Goal: Task Accomplishment & Management: Use online tool/utility

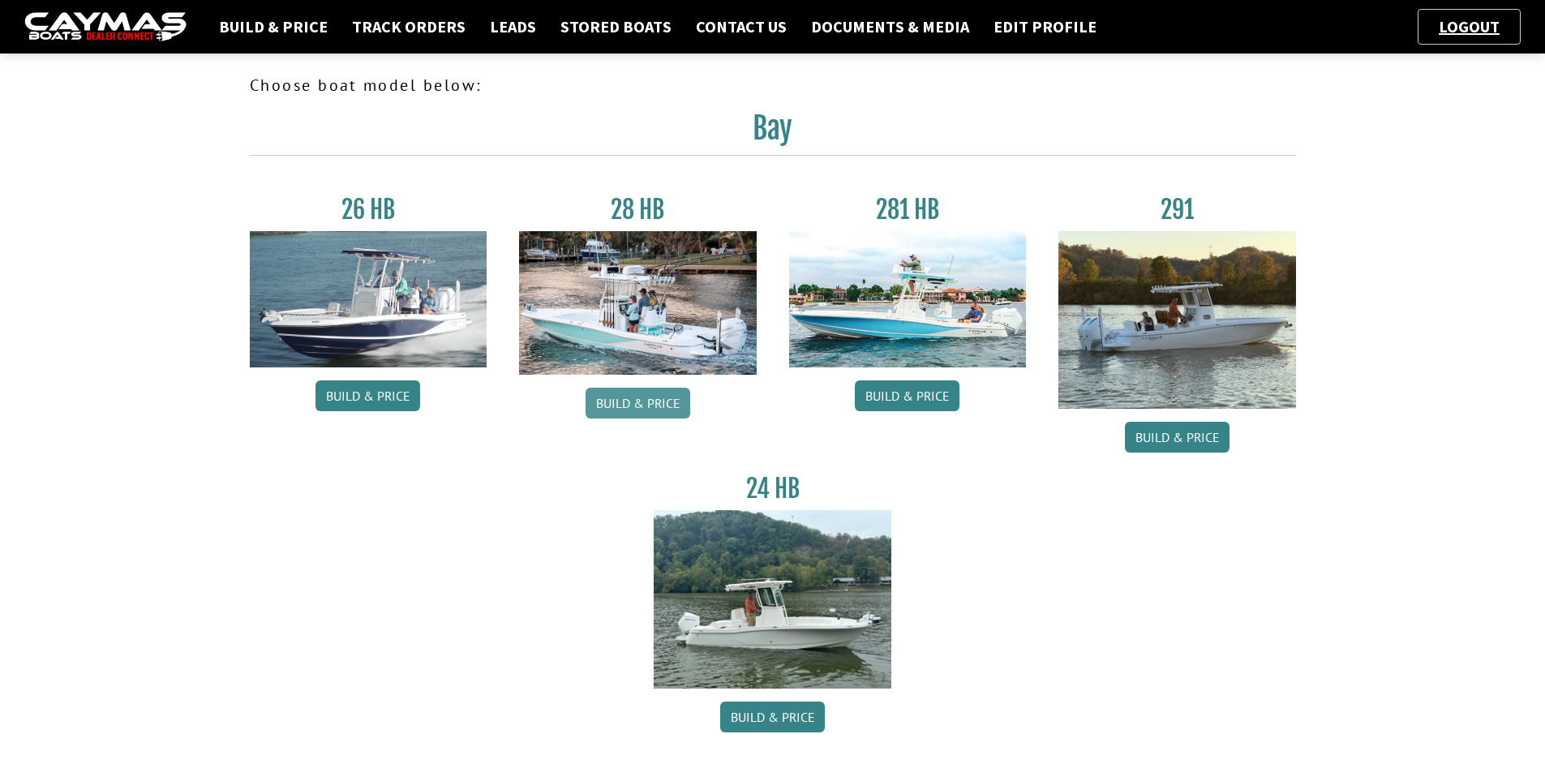
click at [645, 406] on link "Build & Price" at bounding box center [637, 403] width 105 height 31
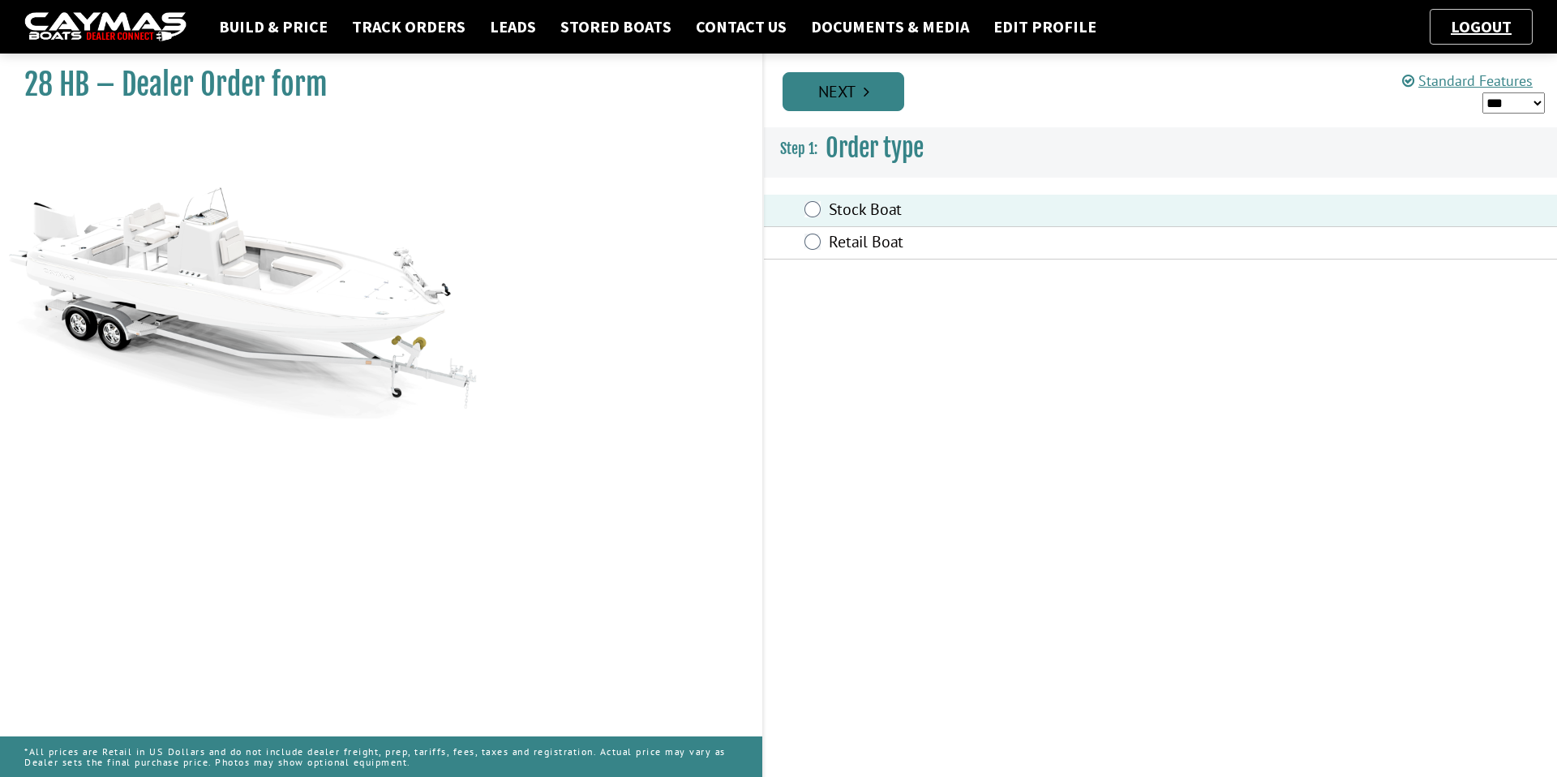
click at [851, 105] on link "Next" at bounding box center [843, 91] width 122 height 39
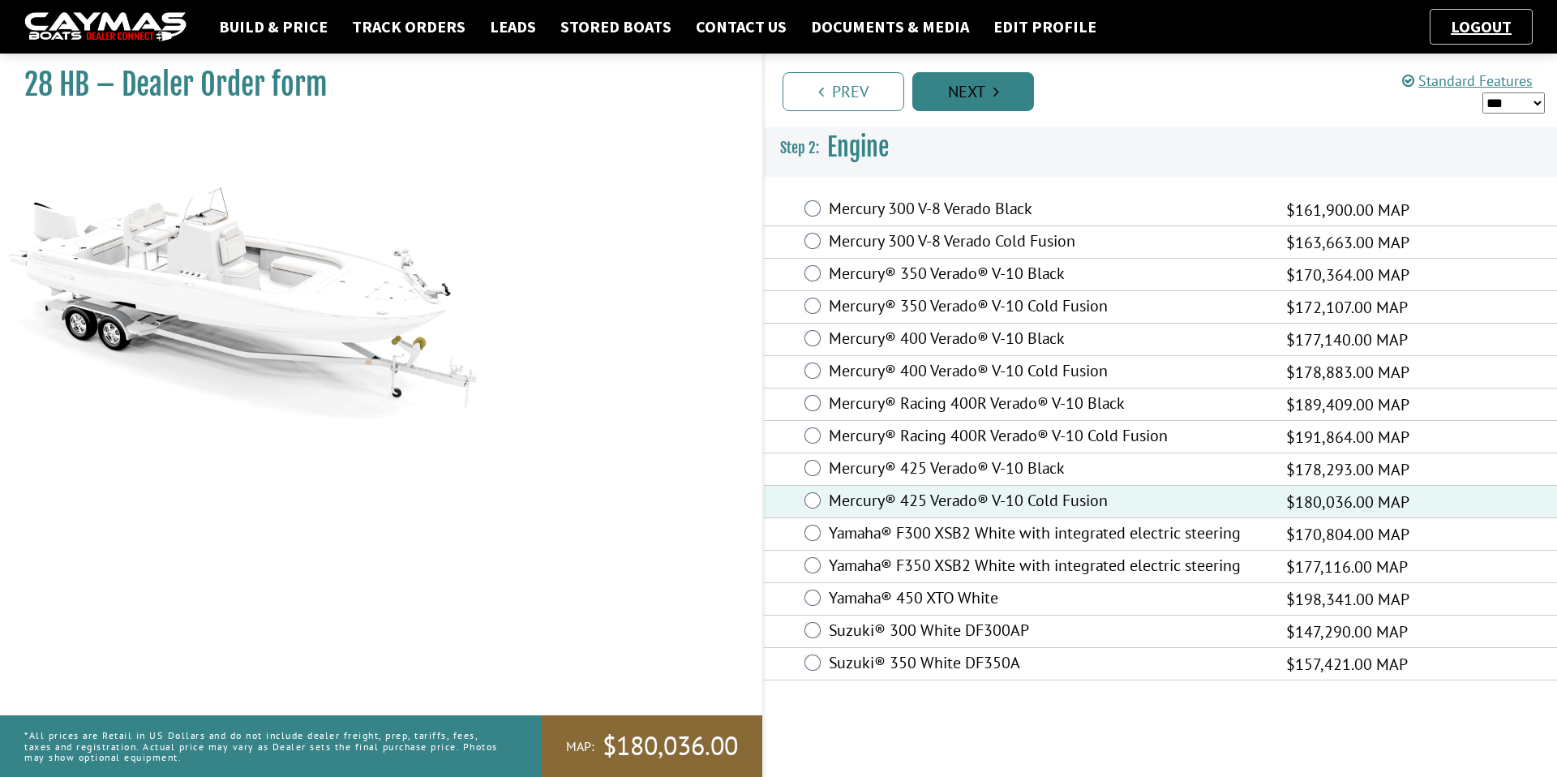
click at [979, 104] on link "Next" at bounding box center [973, 91] width 122 height 39
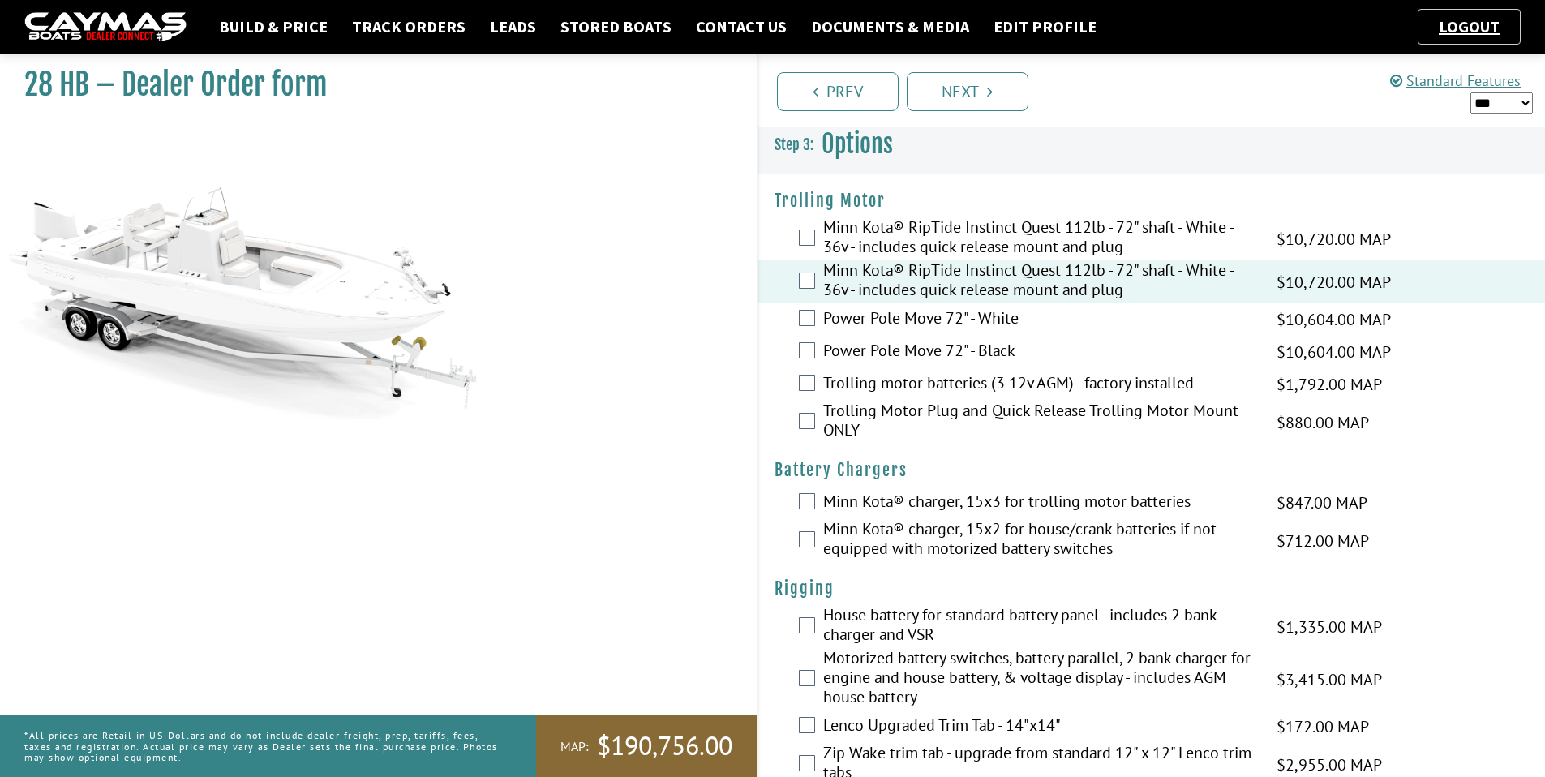
scroll to position [238, 0]
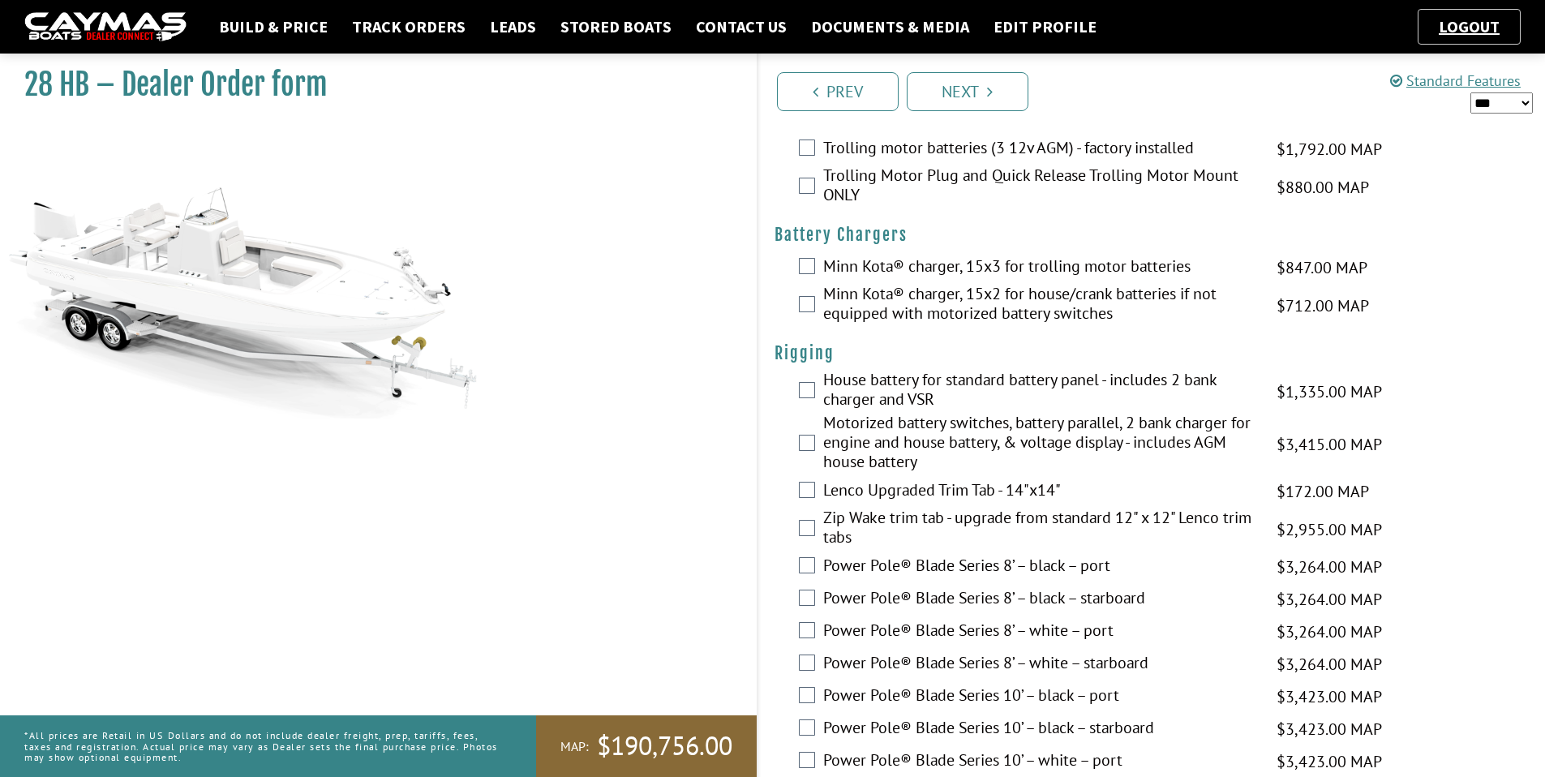
click at [811, 274] on div "Minn Kota® charger, 15x3 for trolling motor batteries $847.00 MAP $847.00 MSRP …" at bounding box center [1151, 267] width 787 height 32
click at [816, 253] on div "Minn Kota® charger, 15x3 for trolling motor batteries $847.00 MAP $847.00 MSRP …" at bounding box center [1151, 267] width 787 height 32
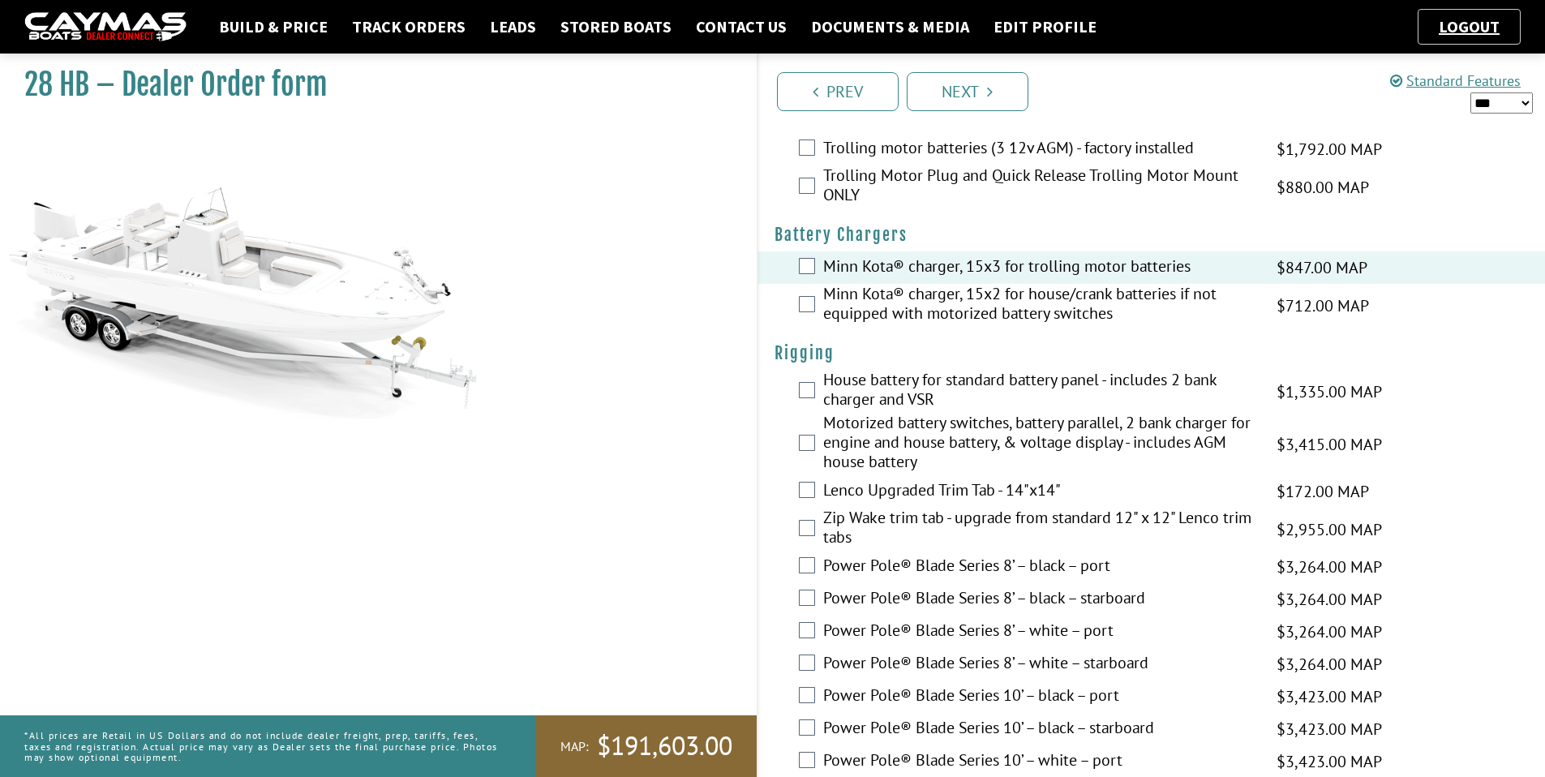
click at [814, 306] on div "Minn Kota® charger, 15x2 for house/crank batteries if not equipped with motoriz…" at bounding box center [1151, 305] width 787 height 43
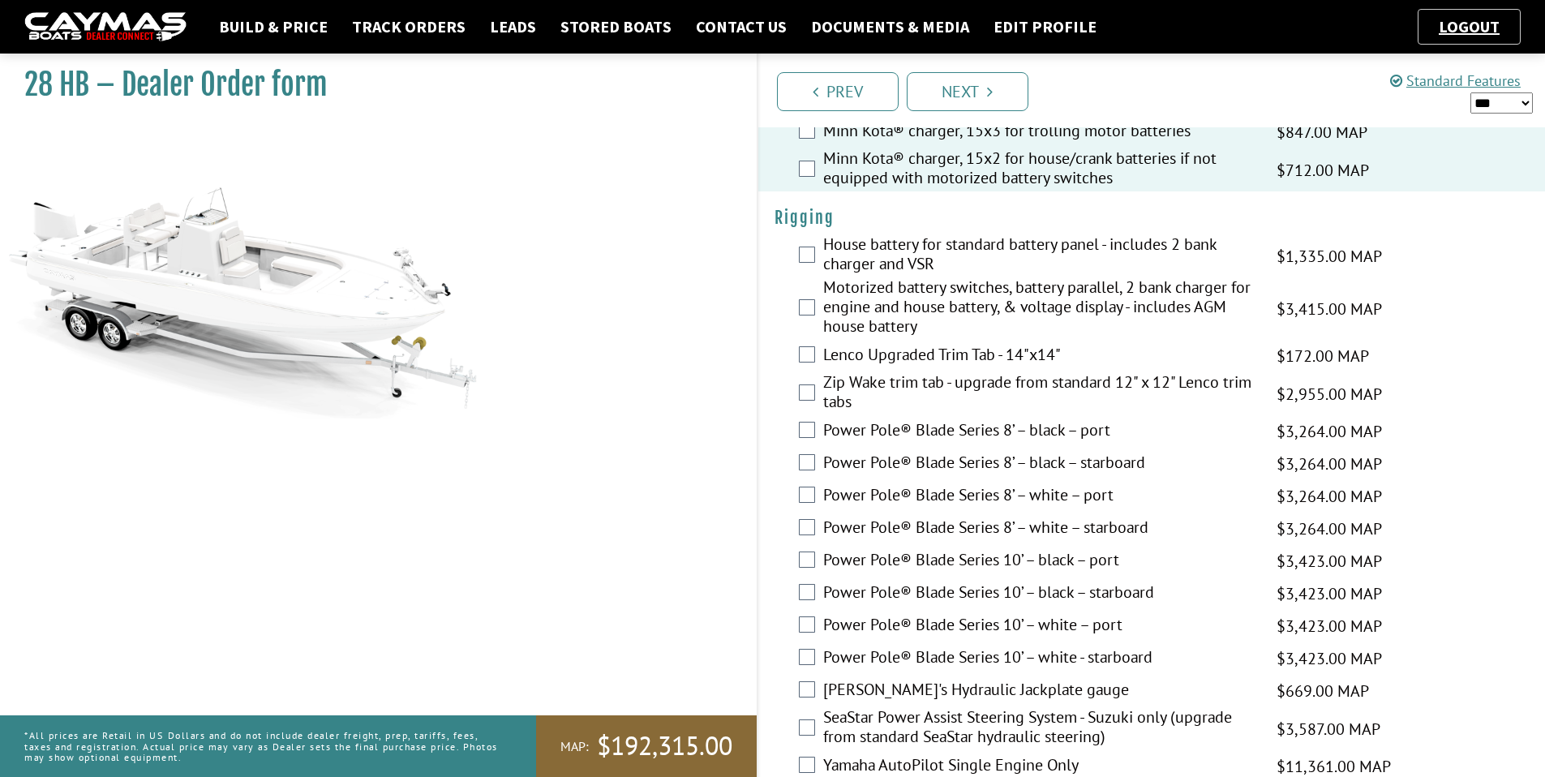
scroll to position [424, 0]
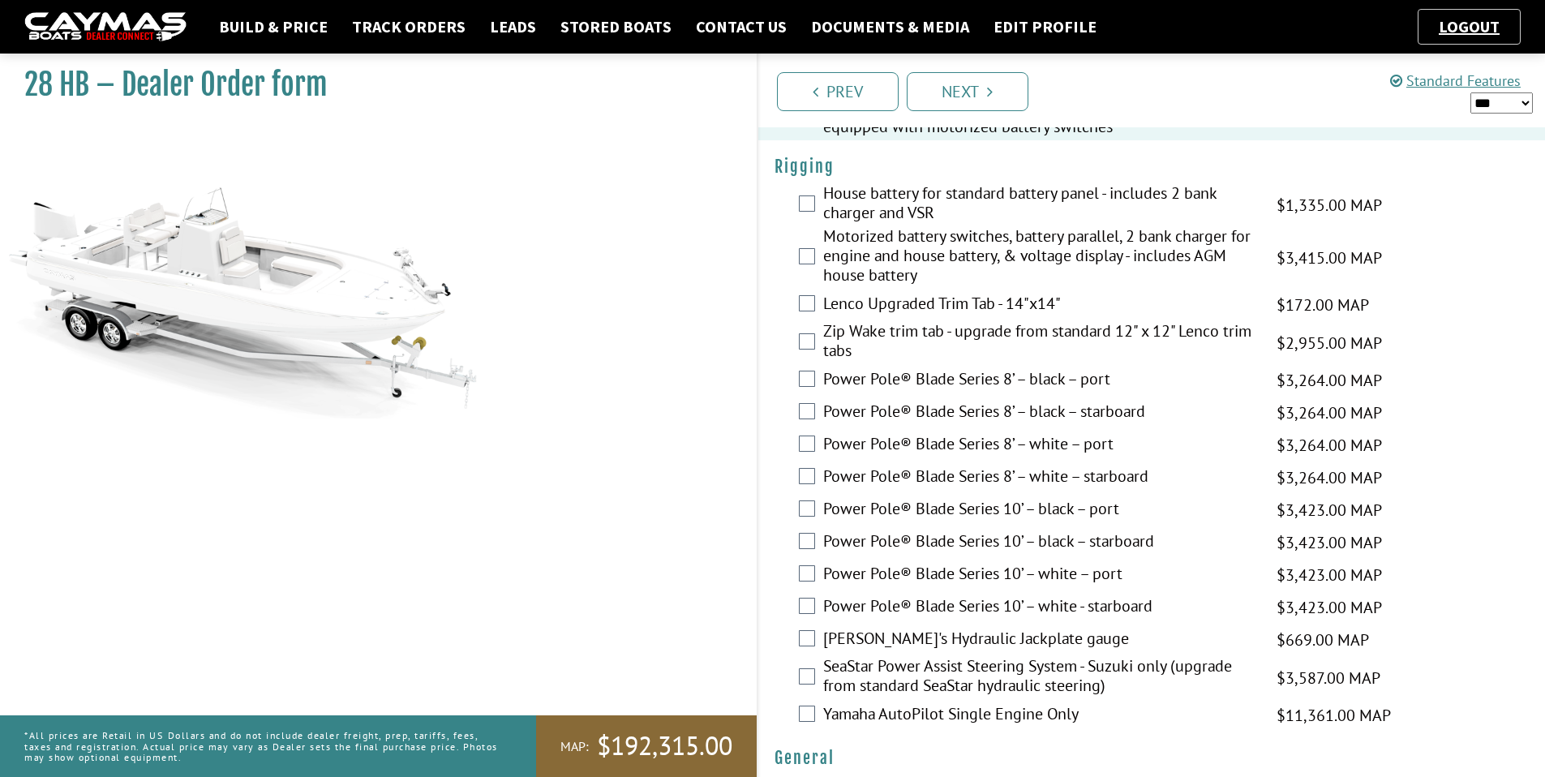
click at [815, 577] on div "Power Pole® Blade Series 10’ – white – port $3,423.00 MAP $3,423.00 MSRP $2,225…" at bounding box center [1151, 575] width 787 height 32
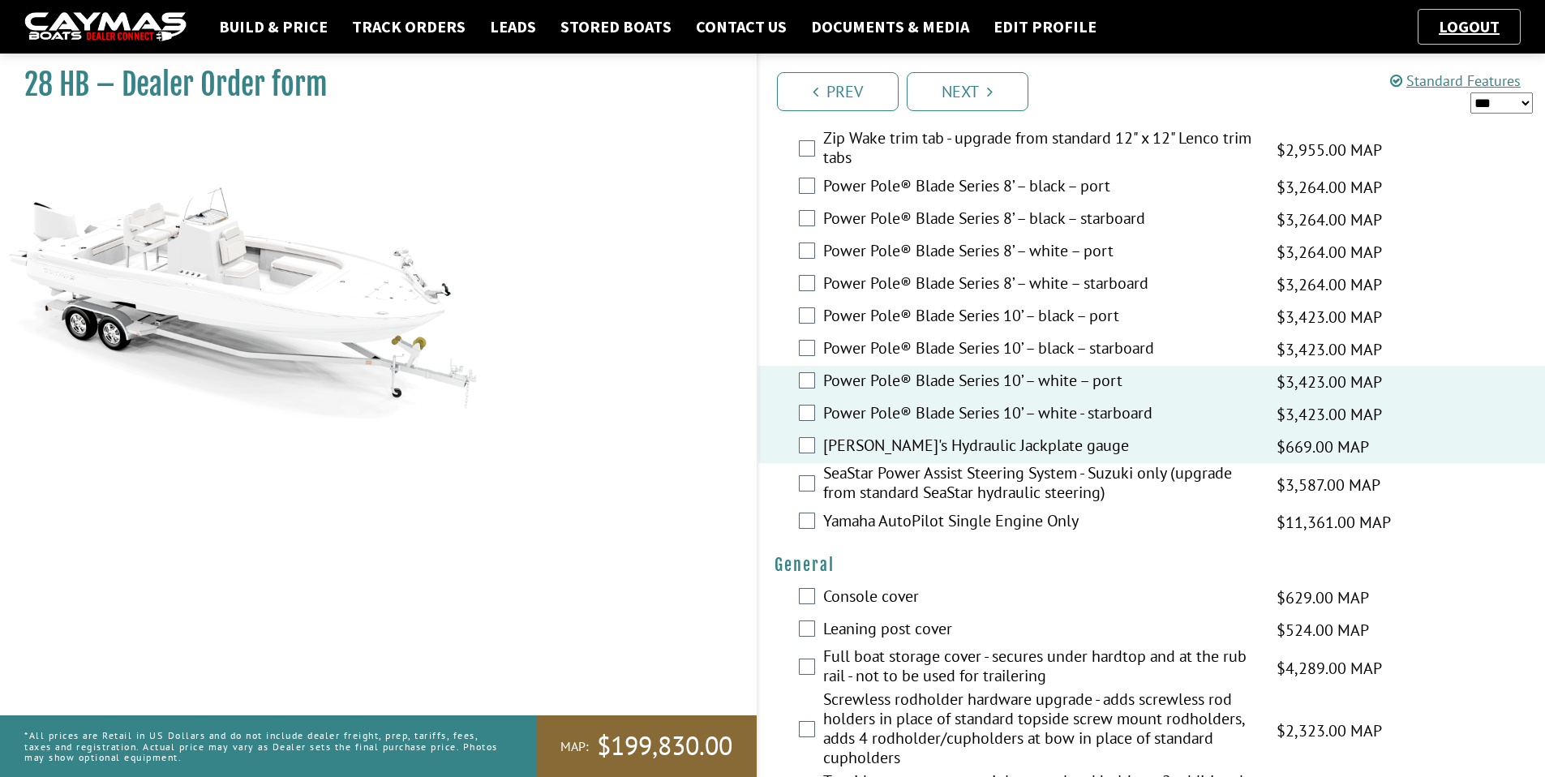
scroll to position [1010, 0]
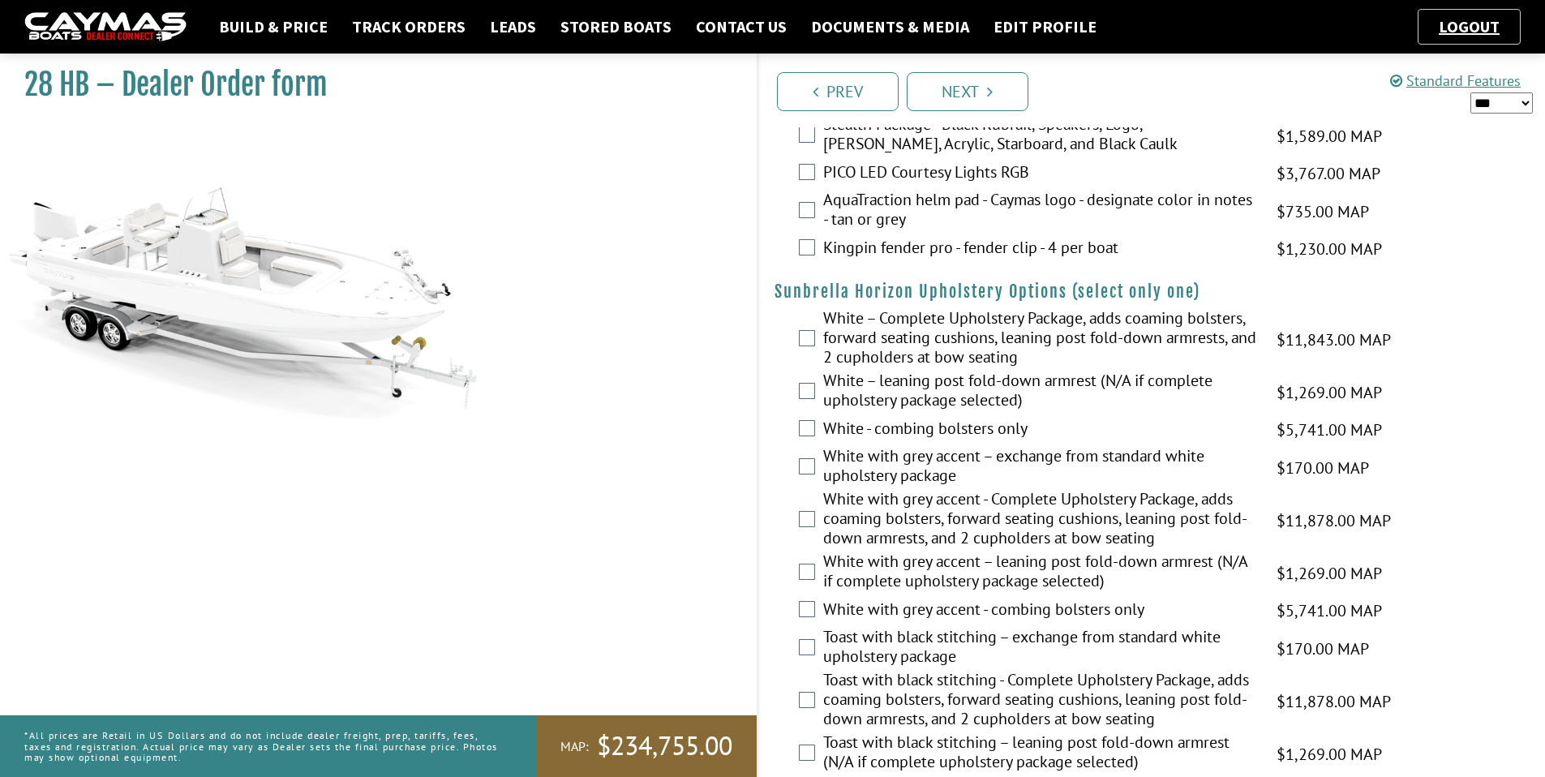
scroll to position [2678, 0]
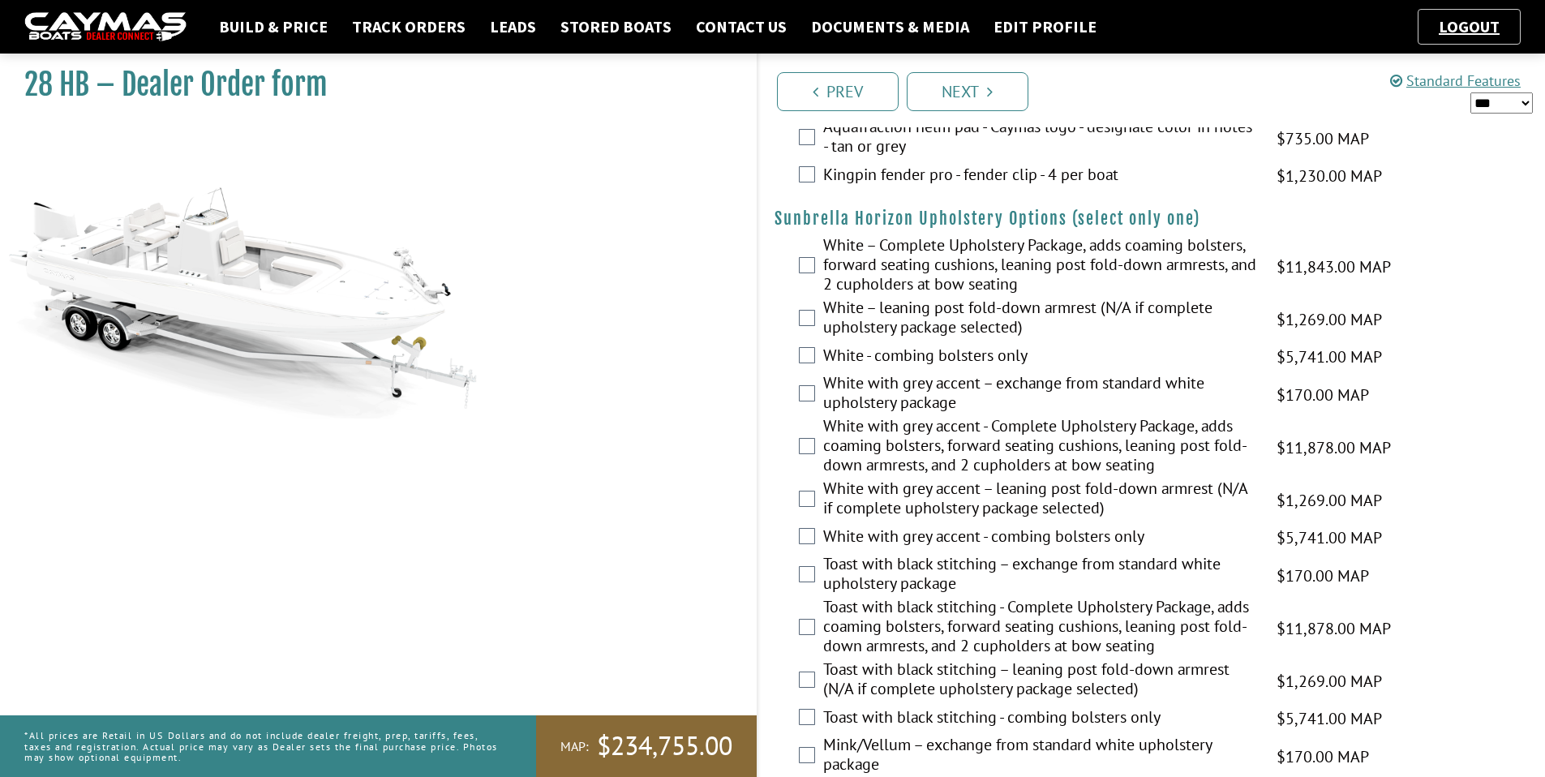
click at [815, 441] on div "White with grey accent - Complete Upholstery Package, adds coaming bolsters, fo…" at bounding box center [1151, 447] width 787 height 62
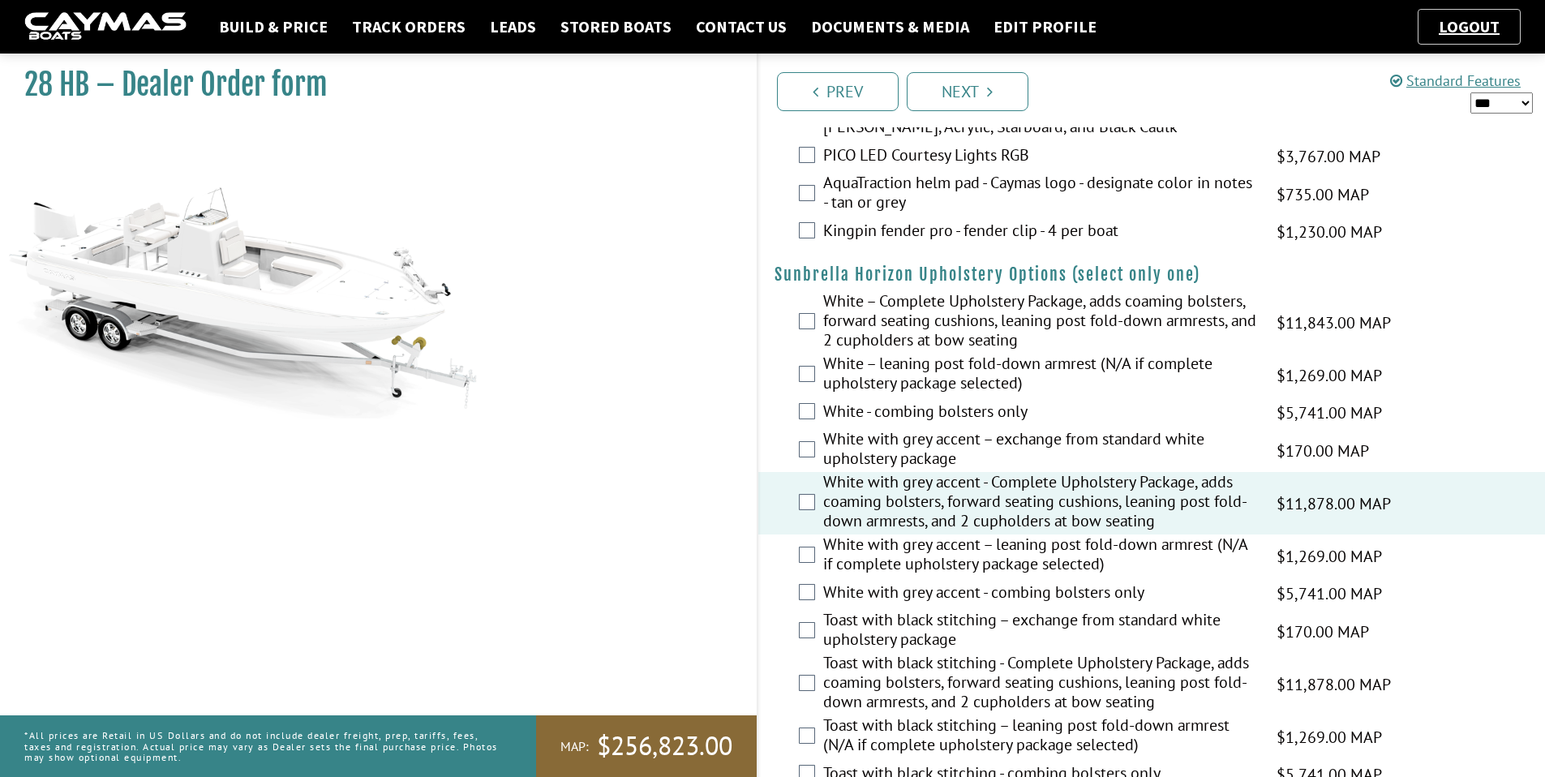
scroll to position [1790, 0]
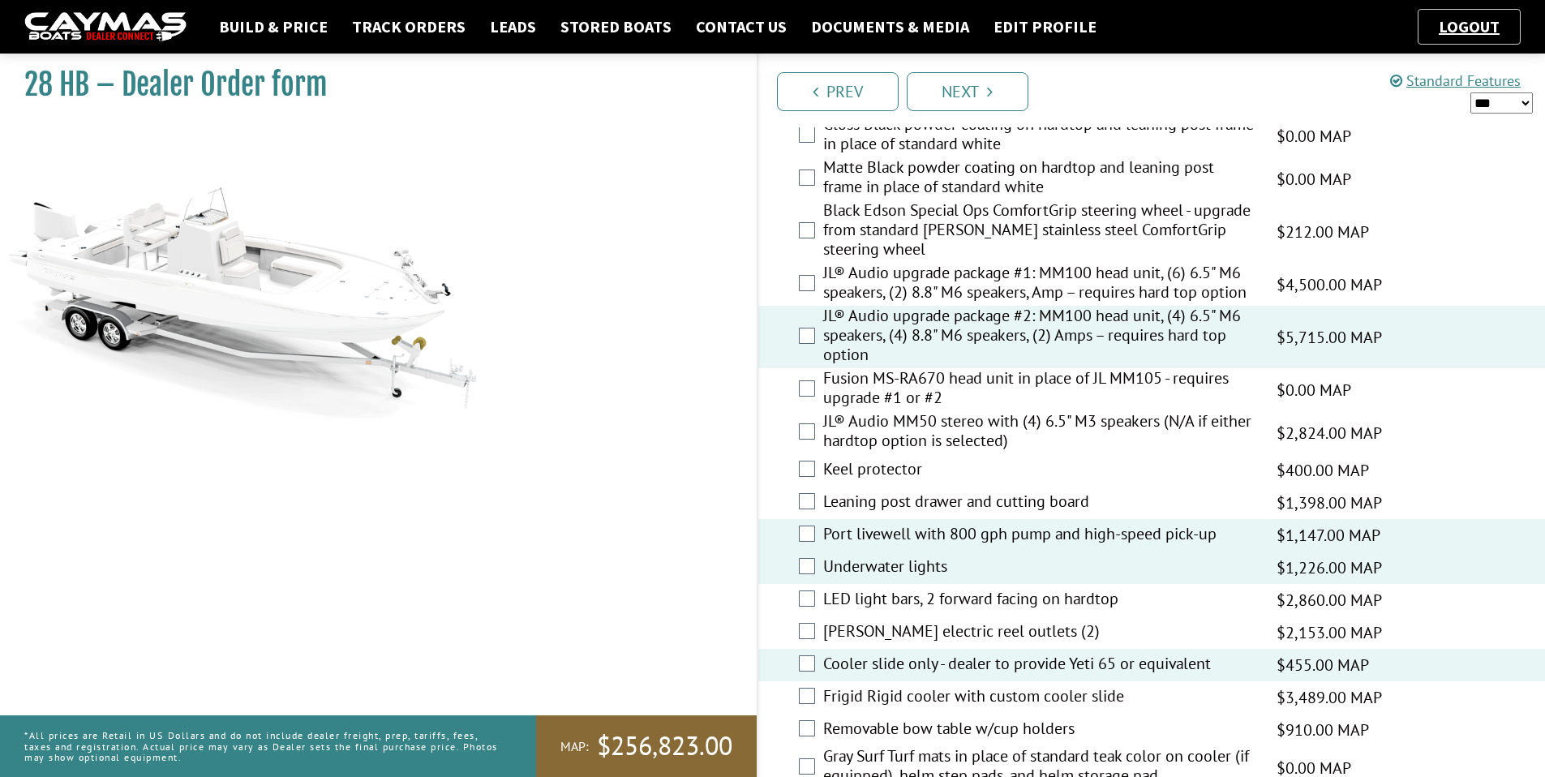
click at [1493, 106] on select "*** ****** ******" at bounding box center [1501, 102] width 62 height 21
select select "*"
click at [1470, 92] on select "*** ****** ******" at bounding box center [1501, 102] width 62 height 21
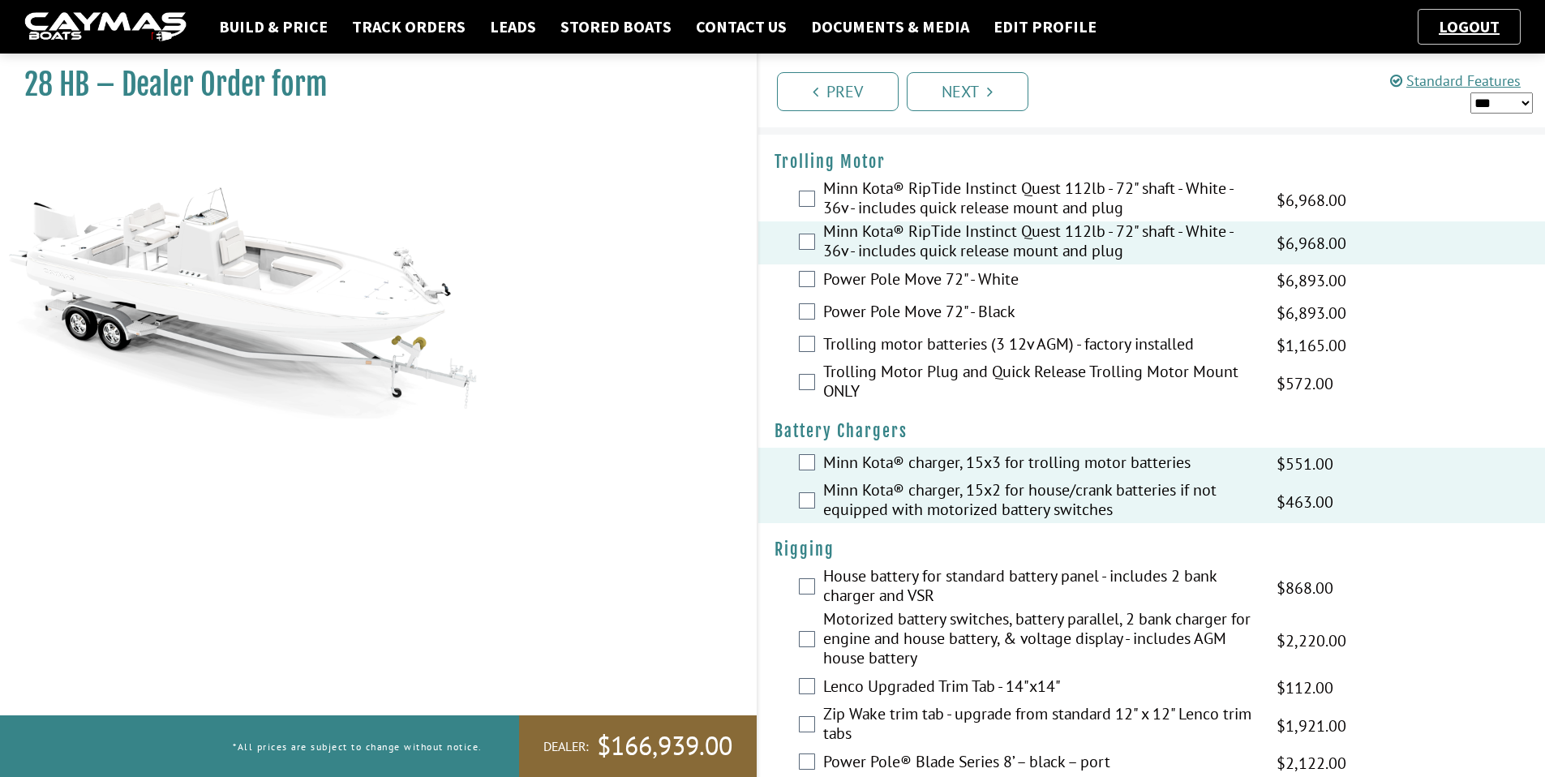
scroll to position [0, 0]
